Goal: Task Accomplishment & Management: Use online tool/utility

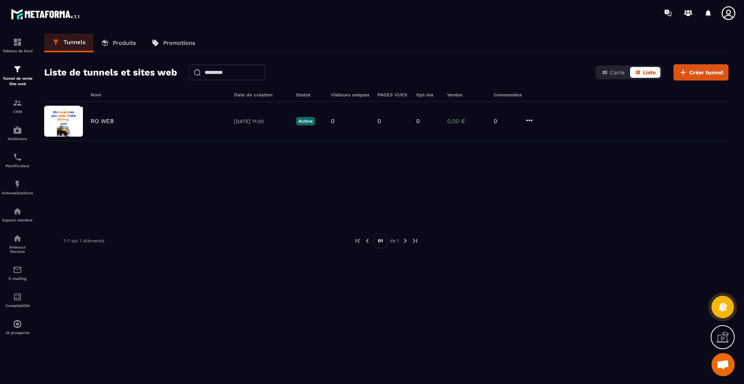
click at [118, 41] on p "Produits" at bounding box center [124, 43] width 23 height 7
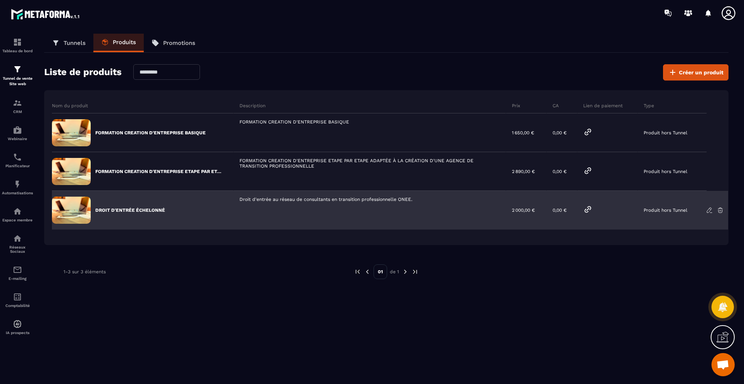
click at [136, 218] on div "DROIT D'ENTRÉE ÉCHELONNÉ" at bounding box center [143, 210] width 182 height 39
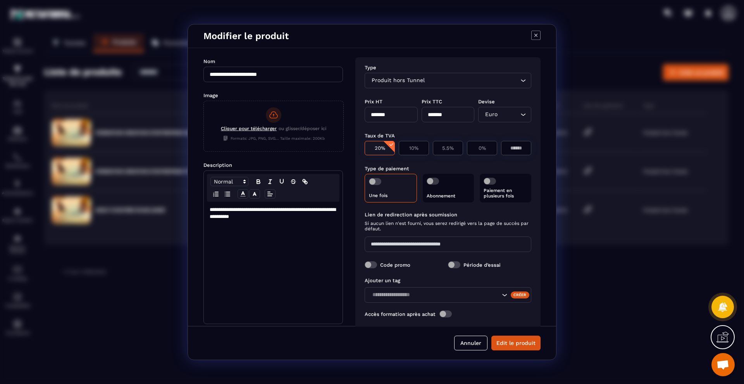
click at [502, 184] on div "Paiement en plusieurs fois" at bounding box center [506, 188] width 52 height 29
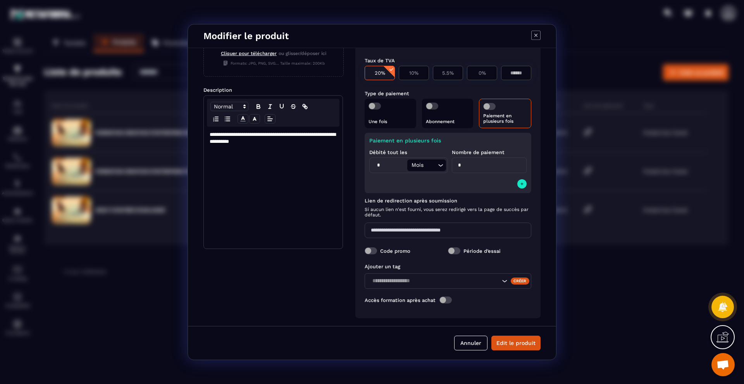
scroll to position [77, 0]
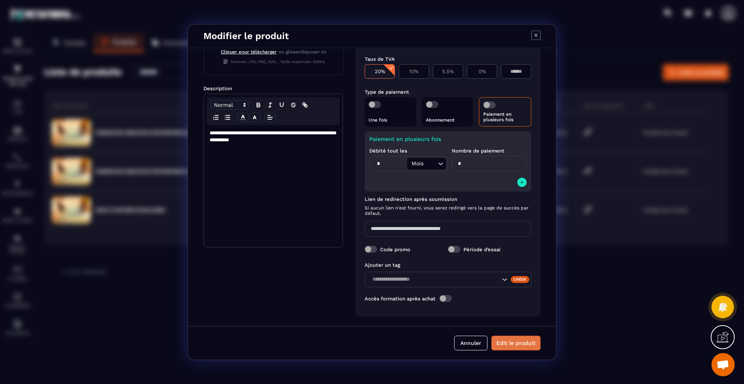
click at [511, 345] on button "Edit le produit" at bounding box center [515, 343] width 49 height 15
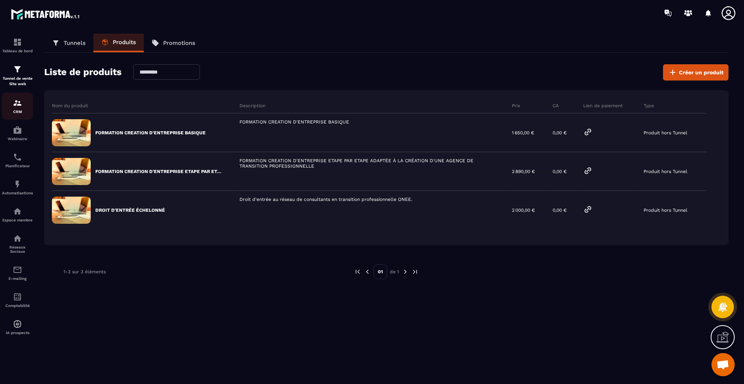
click at [18, 103] on img at bounding box center [17, 102] width 9 height 9
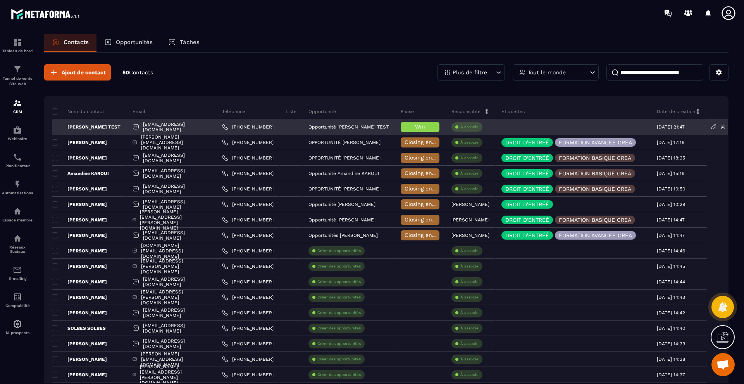
click at [425, 125] on span "Win" at bounding box center [420, 127] width 10 height 6
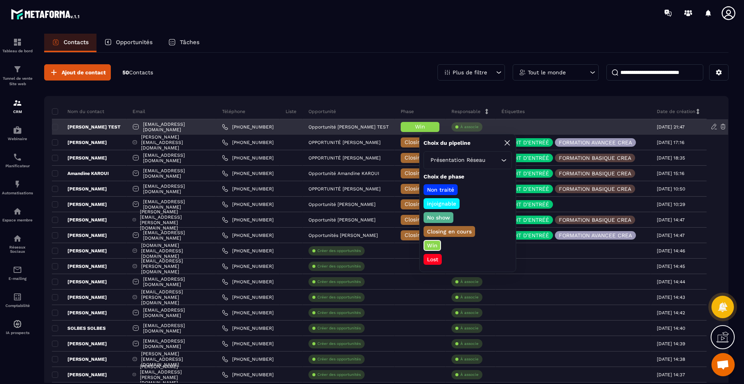
click at [105, 126] on p "[PERSON_NAME] TEST" at bounding box center [86, 127] width 69 height 6
